Goal: Task Accomplishment & Management: Complete application form

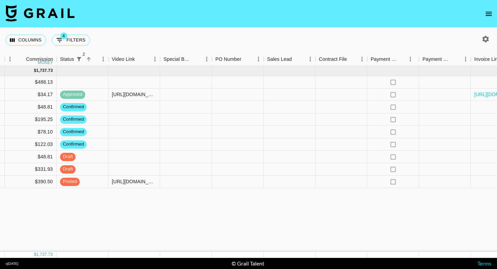
click at [152, 225] on div "Aug '25 ( 9 ) $ 17,800.00 $ 1,737.73 recggvQDCr5ZvWypX .valeriacenteno miranda@…" at bounding box center [3, 158] width 1094 height 185
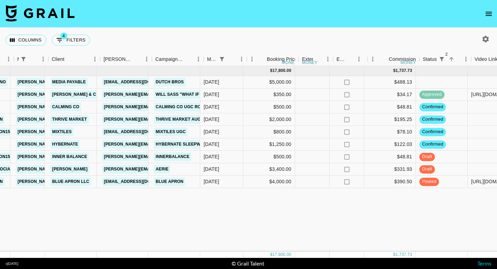
scroll to position [0, 187]
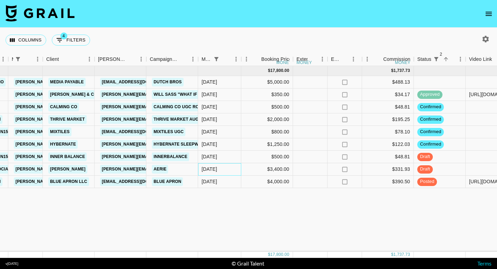
click at [227, 172] on div "Aug '25" at bounding box center [219, 169] width 43 height 12
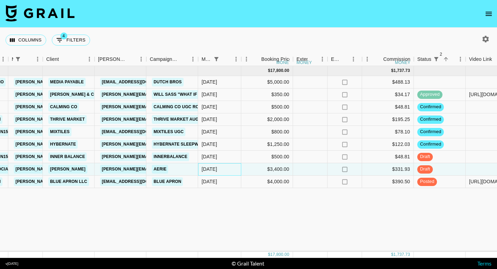
click at [227, 172] on div "Aug '25" at bounding box center [219, 169] width 43 height 12
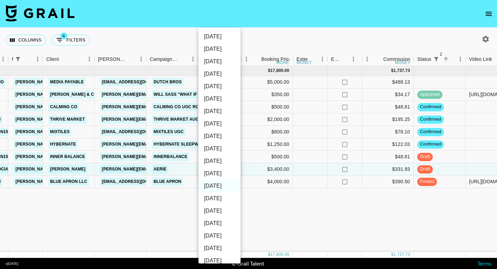
click at [219, 175] on li "Sep '25" at bounding box center [219, 173] width 42 height 12
type input "Sep '25"
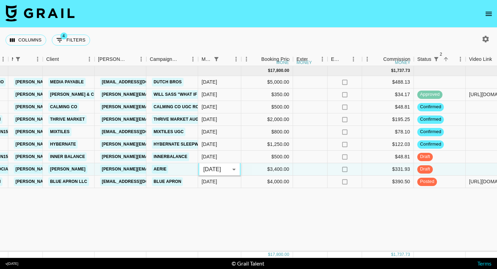
click at [211, 204] on div "Aug '25 ( 9 ) $ 17,800.00 $ 1,737.73 recggvQDCr5ZvWypX .valeriacenteno miranda@…" at bounding box center [360, 158] width 1094 height 185
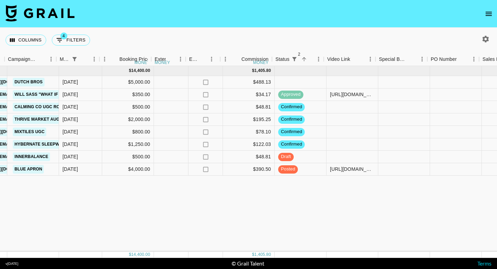
scroll to position [0, 329]
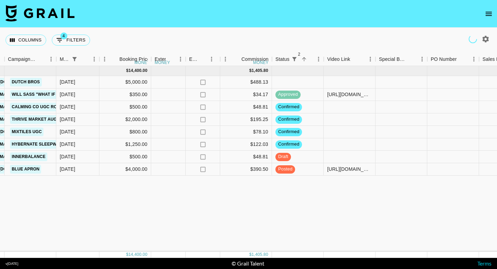
click at [273, 208] on div "Aug '25 ( 8 ) $ 14,400.00 $ 1,405.80 recggvQDCr5ZvWypX .valeriacenteno miranda@…" at bounding box center [218, 158] width 1094 height 185
click at [349, 156] on div at bounding box center [350, 156] width 52 height 12
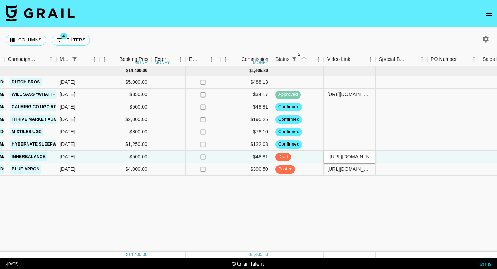
scroll to position [0, 143]
type input "https://www.tiktok.com/@kenzieanderson15/video/7540753352490093855?lang=en"
click at [334, 187] on div "Aug '25 ( 8 ) $ 14,400.00 $ 1,405.80 recggvQDCr5ZvWypX .valeriacenteno miranda@…" at bounding box center [218, 158] width 1094 height 185
click at [344, 190] on div "Aug '25 ( 8 ) $ 14,400.00 $ 1,405.80 recggvQDCr5ZvWypX .valeriacenteno miranda@…" at bounding box center [218, 158] width 1094 height 185
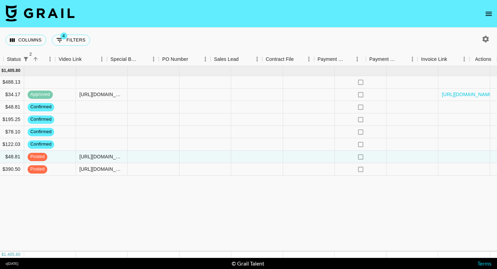
scroll to position [0, 597]
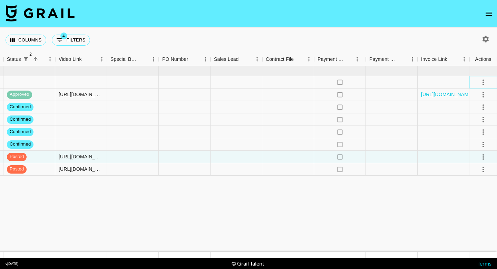
click at [481, 84] on icon "select merge strategy" at bounding box center [483, 82] width 8 height 8
click at [480, 100] on li "Confirm" at bounding box center [474, 97] width 45 height 12
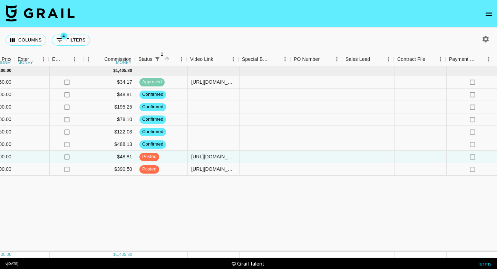
scroll to position [0, 466]
click at [411, 157] on div at bounding box center [420, 156] width 52 height 12
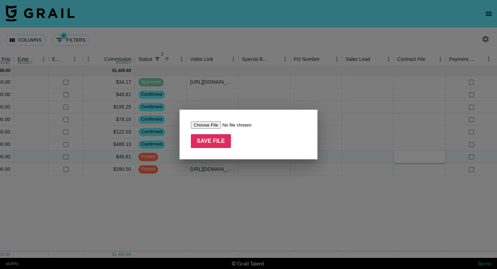
click at [210, 126] on input "file" at bounding box center [234, 124] width 87 height 7
type input "C:\fakepath\Screenshot 2025-08-22 at 12.29.52 PM.png"
click at [222, 139] on input "Save File" at bounding box center [211, 141] width 40 height 14
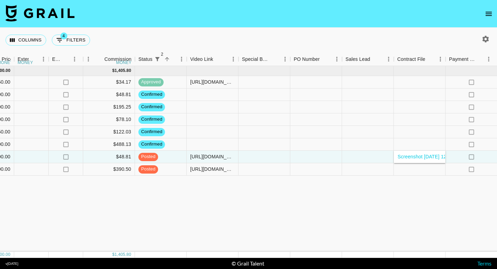
click at [343, 207] on div "Aug '25 ( 8 ) $ 14,400.00 $ 1,405.80 recJC3QANqd6tEZL6 sarcar_ miranda@grail-ta…" at bounding box center [81, 158] width 1094 height 185
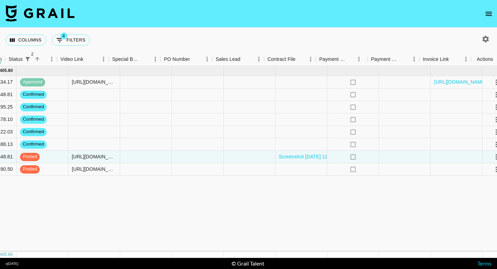
scroll to position [0, 595]
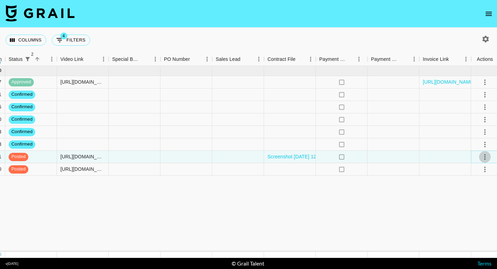
click at [485, 157] on icon "select merge strategy" at bounding box center [485, 157] width 8 height 8
click at [475, 220] on div "Approve" at bounding box center [468, 221] width 21 height 8
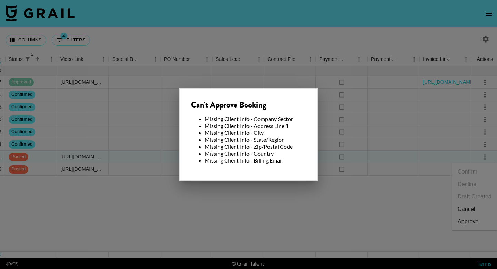
click at [310, 211] on div at bounding box center [248, 134] width 497 height 269
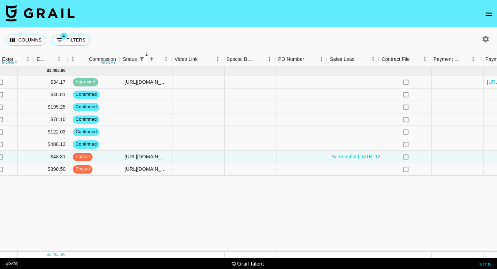
scroll to position [0, 442]
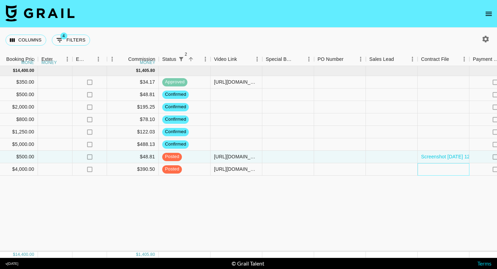
click at [439, 172] on div at bounding box center [444, 169] width 52 height 12
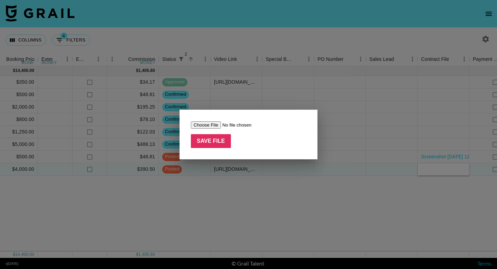
click at [211, 125] on input "file" at bounding box center [234, 124] width 87 height 7
type input "C:\fakepath\Aug Influencer Agreement - Emma Seabourn, Grail.docx"
click at [220, 139] on input "Save File" at bounding box center [211, 141] width 40 height 14
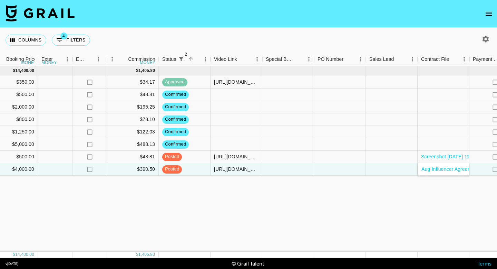
click at [379, 202] on div "Aug '25 ( 8 ) $ 14,400.00 $ 1,405.80 recJC3QANqd6tEZL6 sarcar_ miranda@grail-ta…" at bounding box center [105, 158] width 1094 height 185
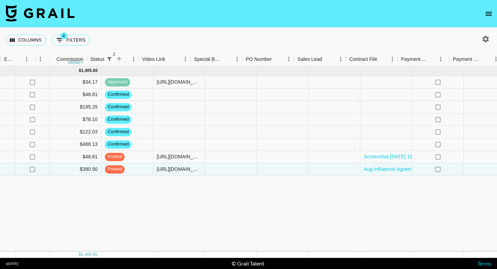
scroll to position [0, 597]
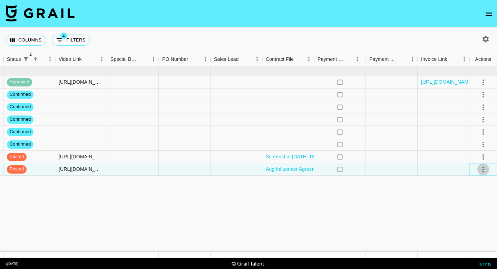
click at [484, 171] on icon "select merge strategy" at bounding box center [483, 169] width 8 height 8
click at [468, 231] on div "Approve" at bounding box center [468, 234] width 21 height 8
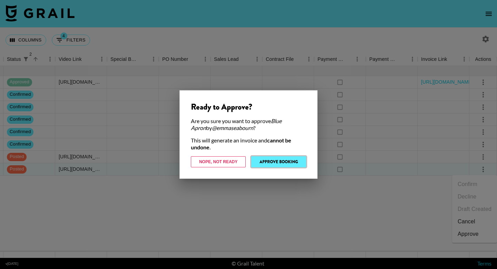
click at [290, 162] on button "Approve Booking" at bounding box center [278, 161] width 55 height 11
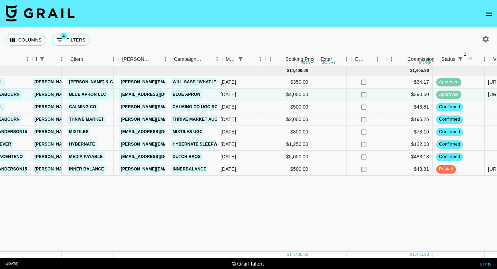
scroll to position [0, 163]
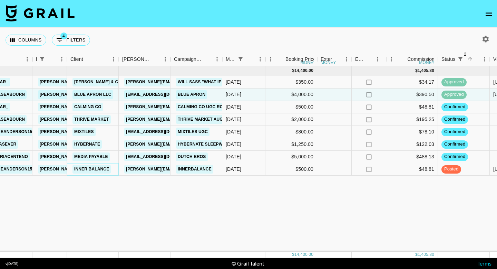
click at [85, 167] on link "Inner Balance" at bounding box center [91, 169] width 38 height 9
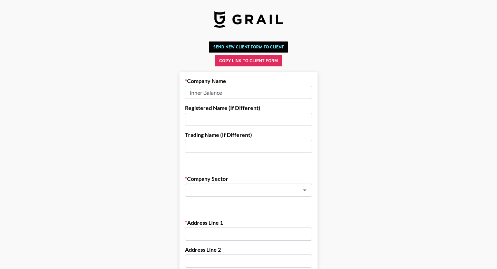
scroll to position [26, 0]
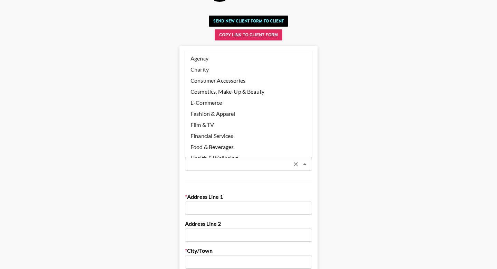
click at [221, 166] on input "text" at bounding box center [239, 164] width 100 height 8
click at [220, 60] on li "Agency" at bounding box center [248, 58] width 127 height 11
type input "Agency"
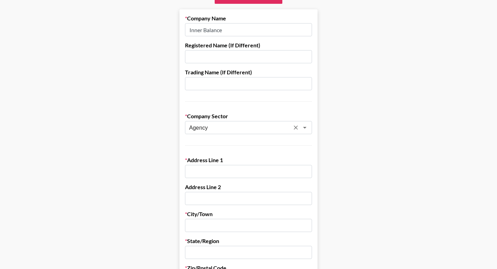
scroll to position [61, 0]
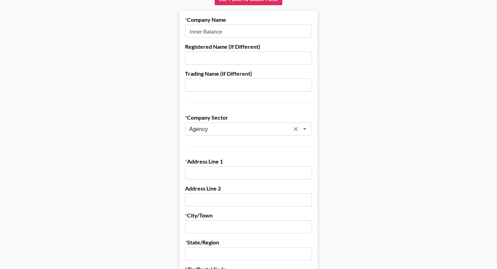
click at [296, 128] on icon "Clear" at bounding box center [295, 128] width 7 height 7
click at [250, 128] on input "text" at bounding box center [243, 129] width 109 height 8
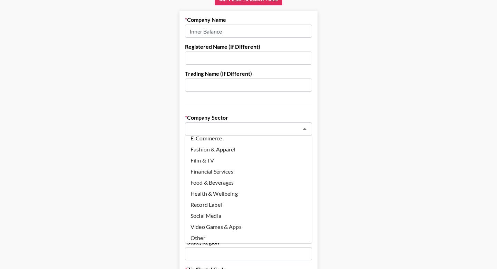
scroll to position [49, 0]
click at [227, 194] on li "Health & Wellbeing" at bounding box center [248, 193] width 127 height 11
type input "Health & Wellbeing"
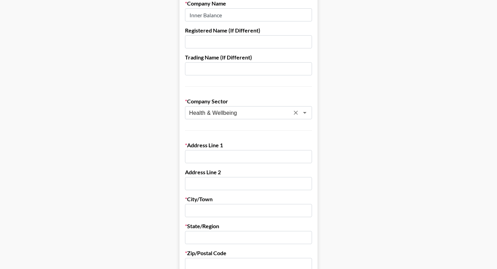
scroll to position [84, 0]
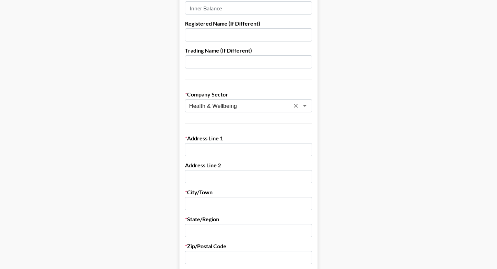
click at [198, 153] on input "text" at bounding box center [248, 149] width 127 height 13
paste input "[STREET_ADDRESS]"
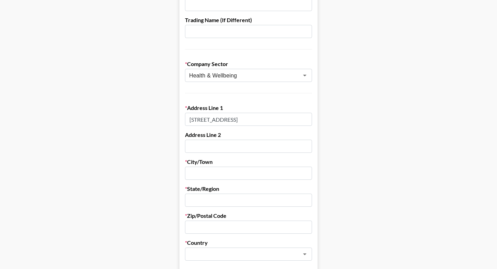
scroll to position [115, 0]
type input "[STREET_ADDRESS]"
click at [229, 176] on input "text" at bounding box center [248, 172] width 127 height 13
type input "Boise"
click at [237, 198] on input "text" at bounding box center [248, 199] width 127 height 13
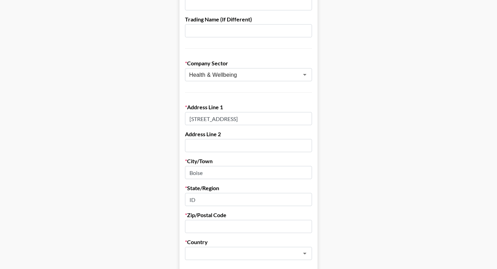
scroll to position [129, 0]
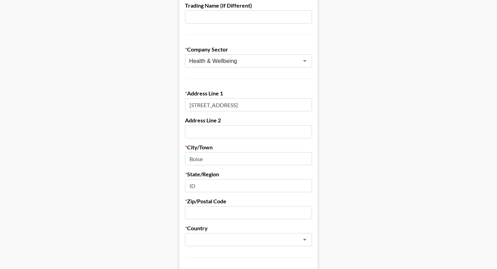
type input "ID"
click at [212, 213] on input "text" at bounding box center [248, 212] width 127 height 13
type input "83712"
drag, startPoint x: 297, startPoint y: 104, endPoint x: 255, endPoint y: 104, distance: 42.5
click at [255, 104] on input "[STREET_ADDRESS]" at bounding box center [248, 104] width 127 height 13
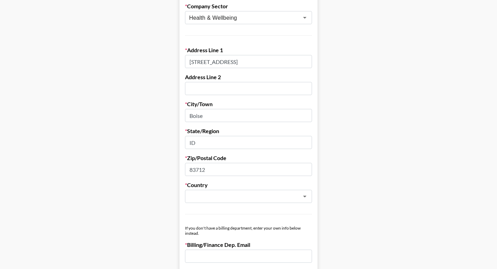
scroll to position [178, 0]
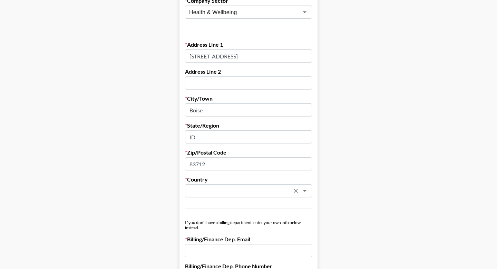
type input "[STREET_ADDRESS]"
click at [239, 190] on input "text" at bounding box center [239, 191] width 100 height 8
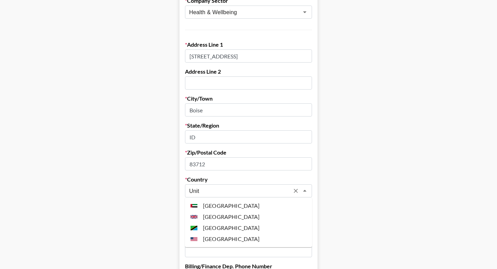
click at [238, 235] on li "[GEOGRAPHIC_DATA]" at bounding box center [248, 238] width 127 height 11
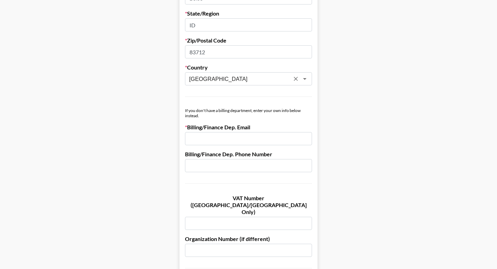
scroll to position [296, 0]
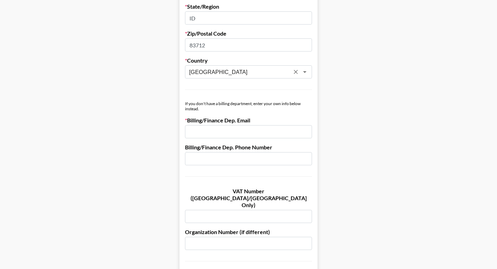
type input "[GEOGRAPHIC_DATA]"
click at [206, 136] on input "email" at bounding box center [248, 131] width 127 height 13
paste input "[PERSON_NAME][EMAIL_ADDRESS][DOMAIN_NAME]"
type input "[PERSON_NAME][EMAIL_ADDRESS][DOMAIN_NAME]"
click at [205, 177] on form "Company Name Inner Balance Registered Name (If Different) Trading Name (If Diff…" at bounding box center [248, 114] width 138 height 678
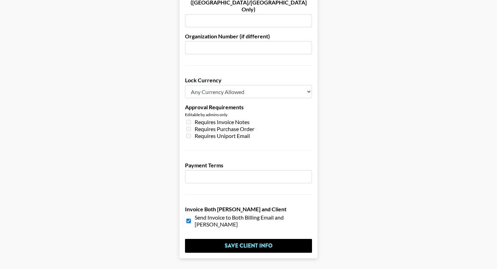
scroll to position [498, 0]
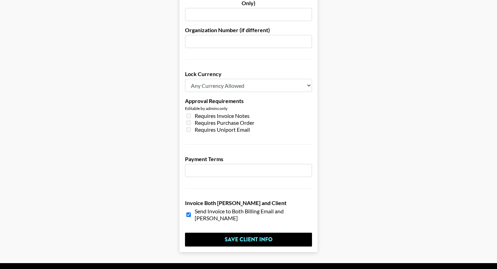
click at [220, 164] on input "number" at bounding box center [248, 170] width 127 height 13
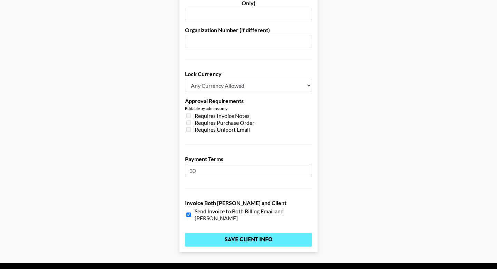
type input "30"
click at [235, 232] on input "Save Client Info" at bounding box center [248, 239] width 127 height 14
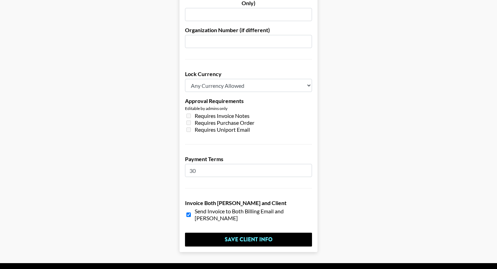
scroll to position [0, 0]
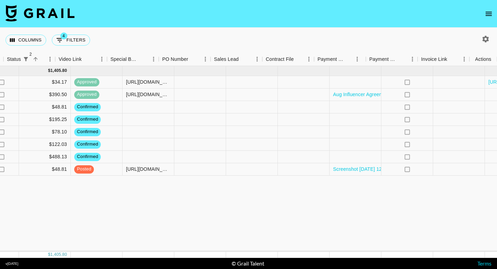
scroll to position [0, 597]
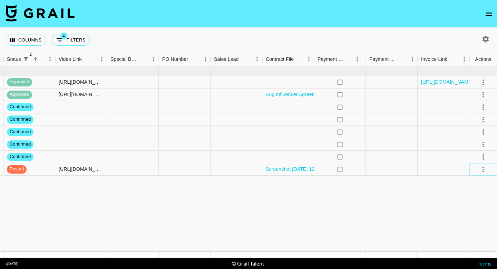
click at [484, 169] on icon "select merge strategy" at bounding box center [483, 169] width 8 height 8
click at [471, 233] on div "Approve" at bounding box center [468, 234] width 21 height 8
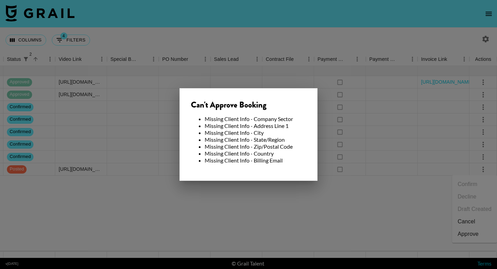
click at [329, 202] on div at bounding box center [248, 134] width 497 height 269
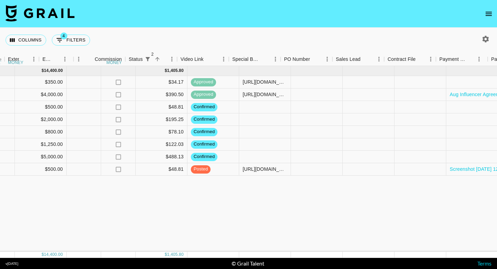
scroll to position [0, 597]
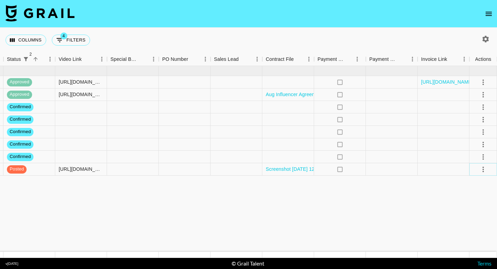
click at [484, 168] on icon "select merge strategy" at bounding box center [483, 169] width 8 height 8
click at [465, 229] on li "Approve" at bounding box center [474, 233] width 45 height 12
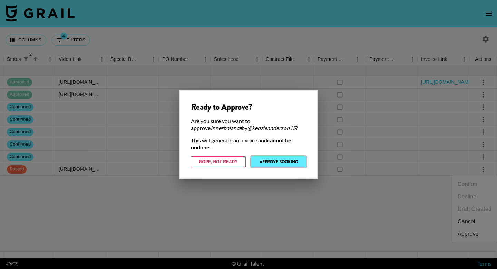
click at [289, 161] on button "Approve Booking" at bounding box center [278, 161] width 55 height 11
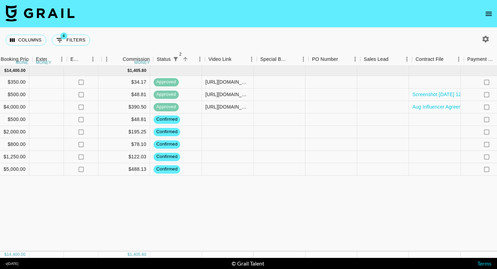
scroll to position [0, 447]
